Goal: Task Accomplishment & Management: Manage account settings

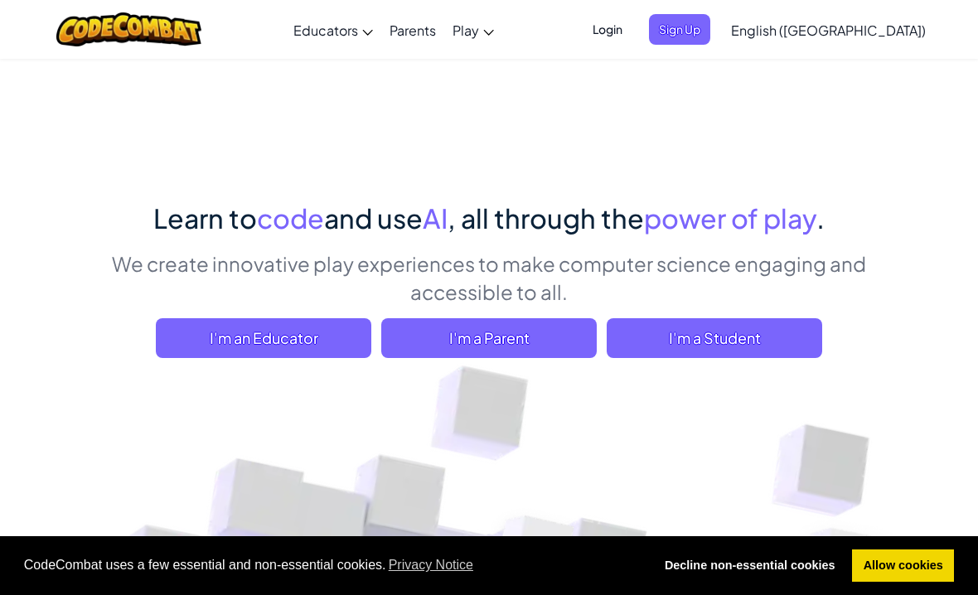
click at [632, 35] on span "Login" at bounding box center [608, 29] width 50 height 31
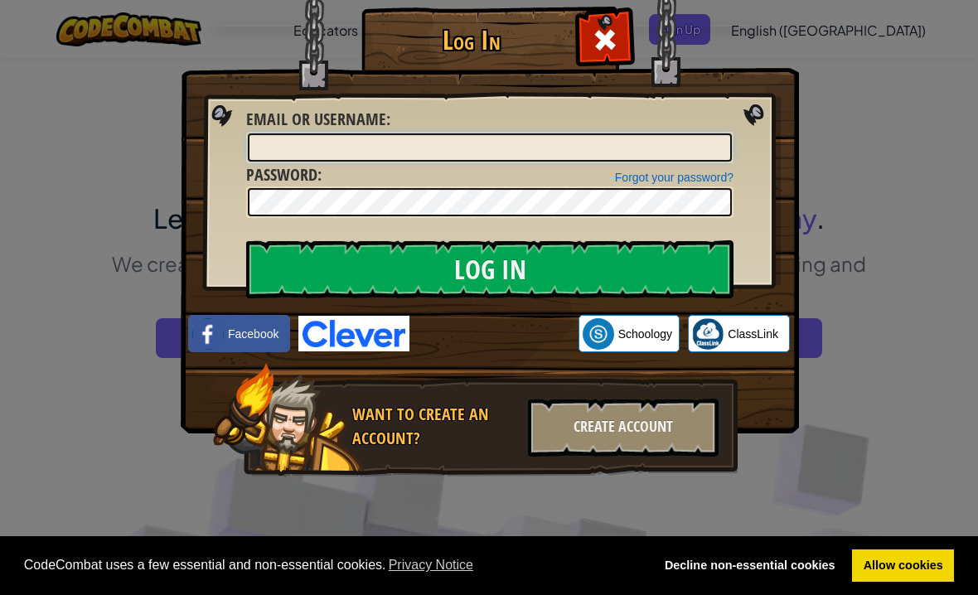
click at [600, 134] on input "Email or Username :" at bounding box center [490, 147] width 484 height 28
click at [900, 128] on div "Log In Unknown Error Email or Username : Forgot your password? Password : Log I…" at bounding box center [489, 297] width 978 height 595
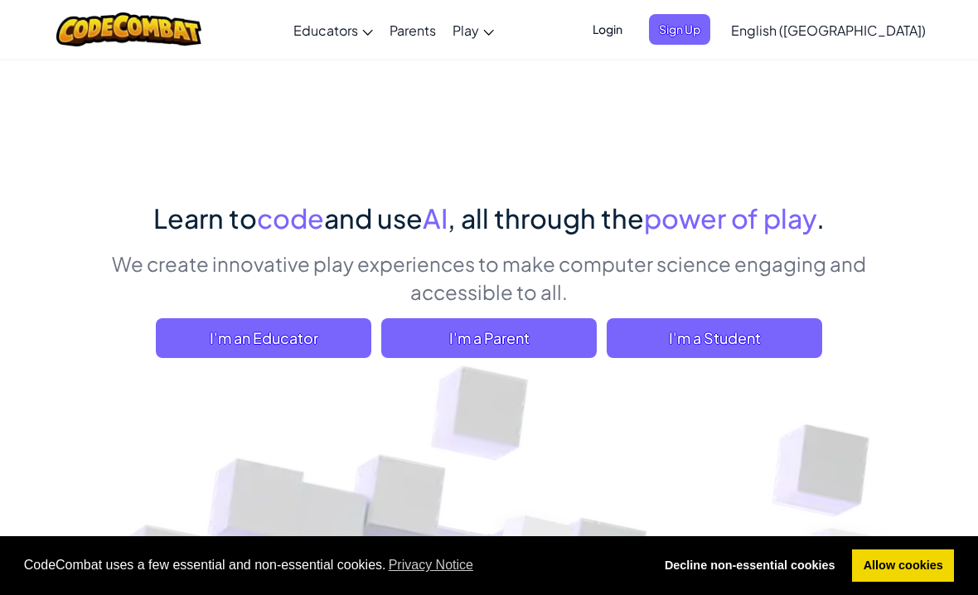
click at [632, 22] on span "Login" at bounding box center [608, 29] width 50 height 31
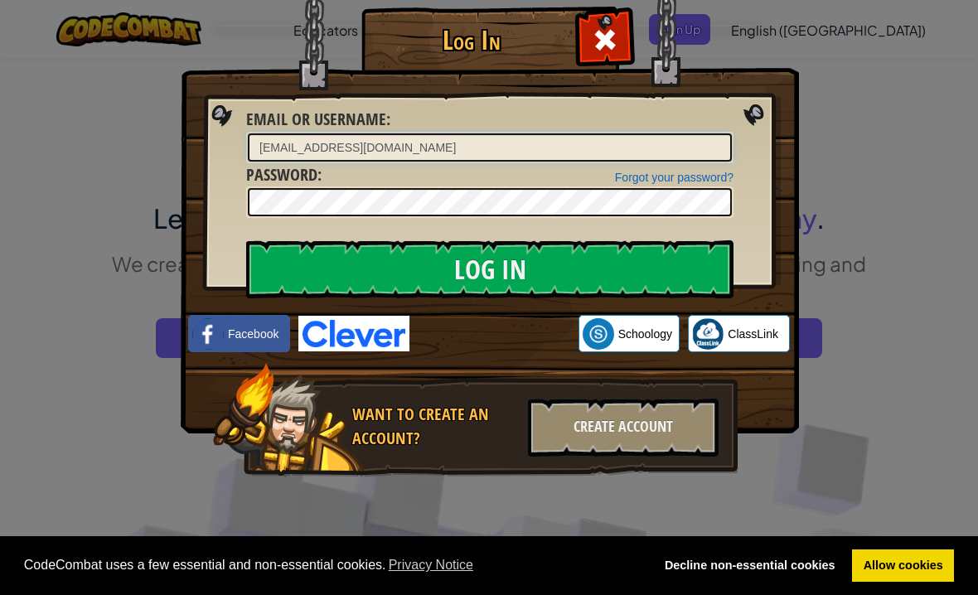
type input "[EMAIL_ADDRESS][DOMAIN_NAME]"
click at [578, 224] on img at bounding box center [490, 192] width 618 height 482
click at [648, 252] on input "Log In" at bounding box center [489, 269] width 487 height 58
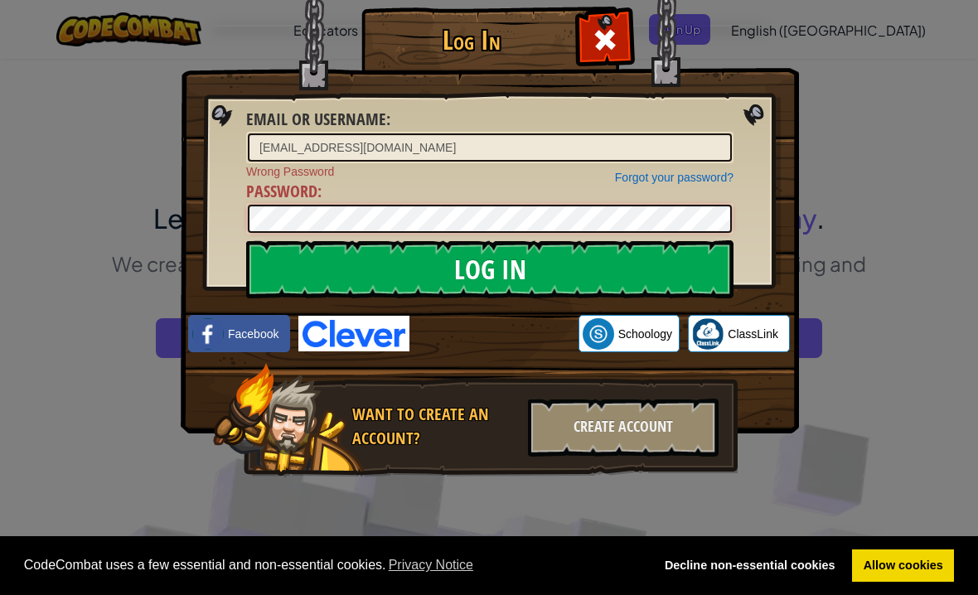
click at [618, 277] on input "Log In" at bounding box center [489, 269] width 487 height 58
